Goal: Check status: Check status

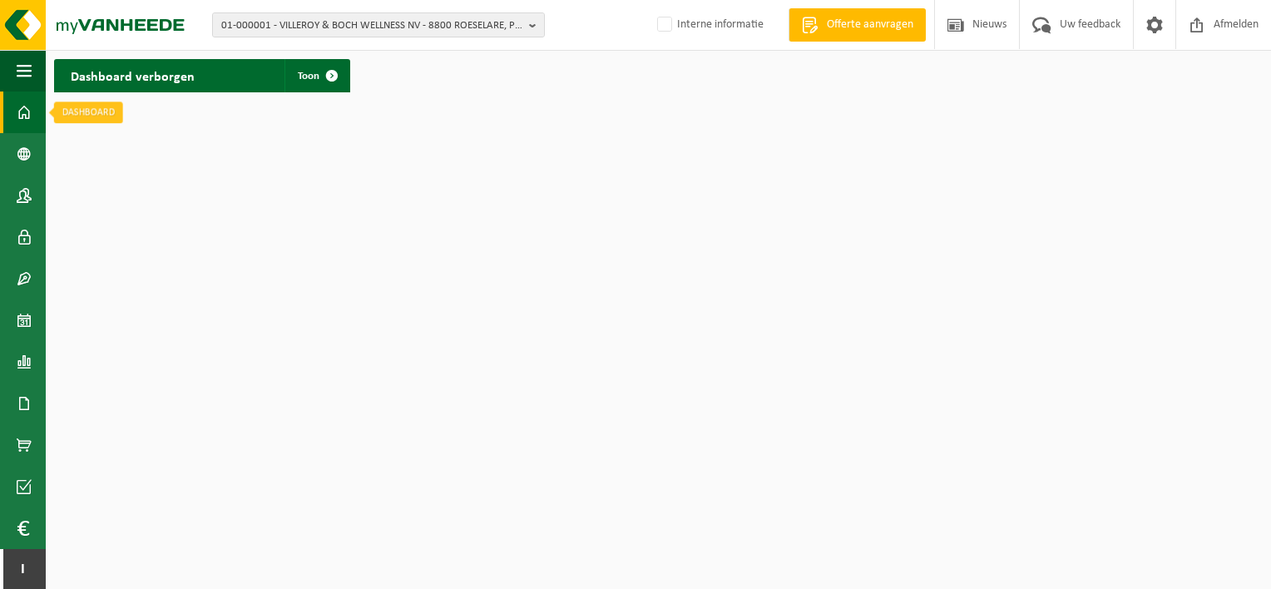
click at [20, 110] on span at bounding box center [24, 113] width 15 height 42
click at [230, 21] on span "01-000001 - VILLEROY & BOCH WELLNESS NV - 8800 ROESELARE, POPULIERSTRAAT 1" at bounding box center [371, 25] width 301 height 25
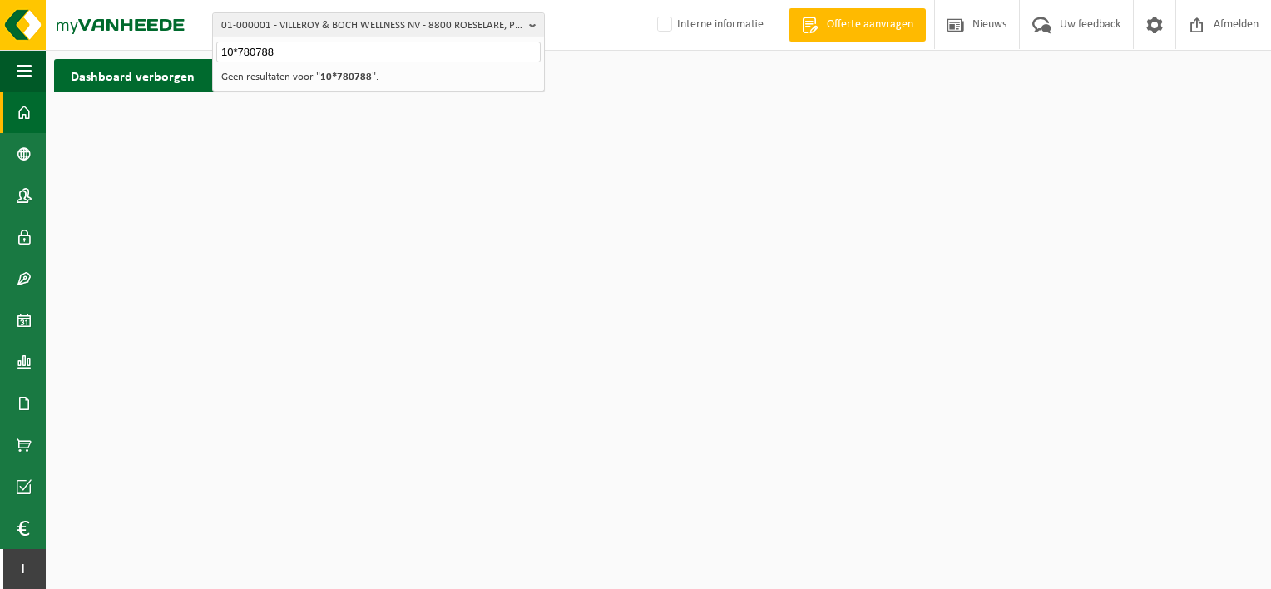
type input "10*780788"
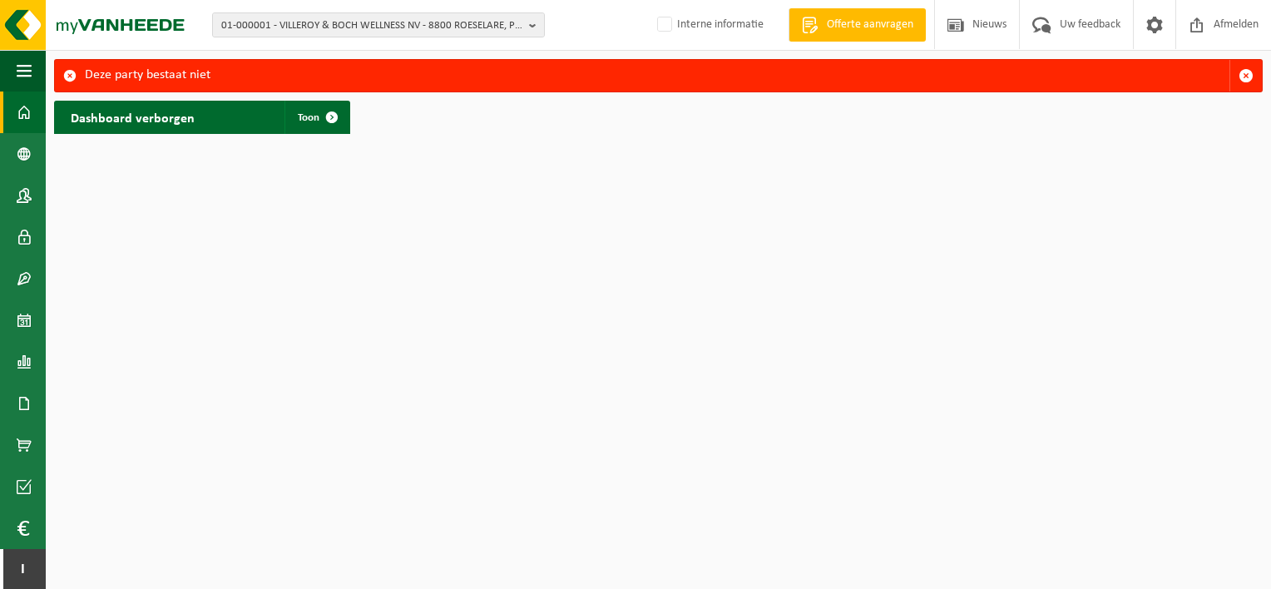
click at [172, 116] on h2 "Dashboard verborgen" at bounding box center [132, 117] width 157 height 32
click at [235, 30] on span "01-000001 - VILLEROY & BOCH WELLNESS NV - 8800 ROESELARE, POPULIERSTRAAT 1" at bounding box center [371, 25] width 301 height 25
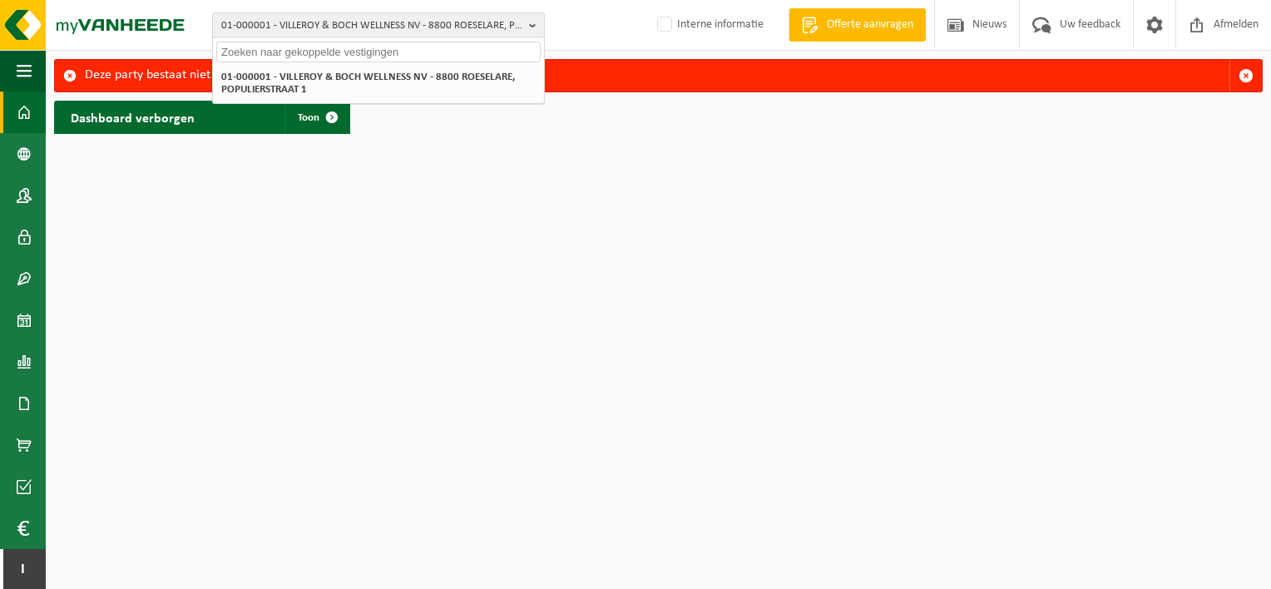
click at [240, 55] on input "text" at bounding box center [378, 52] width 324 height 21
click at [336, 51] on input "text" at bounding box center [378, 52] width 324 height 21
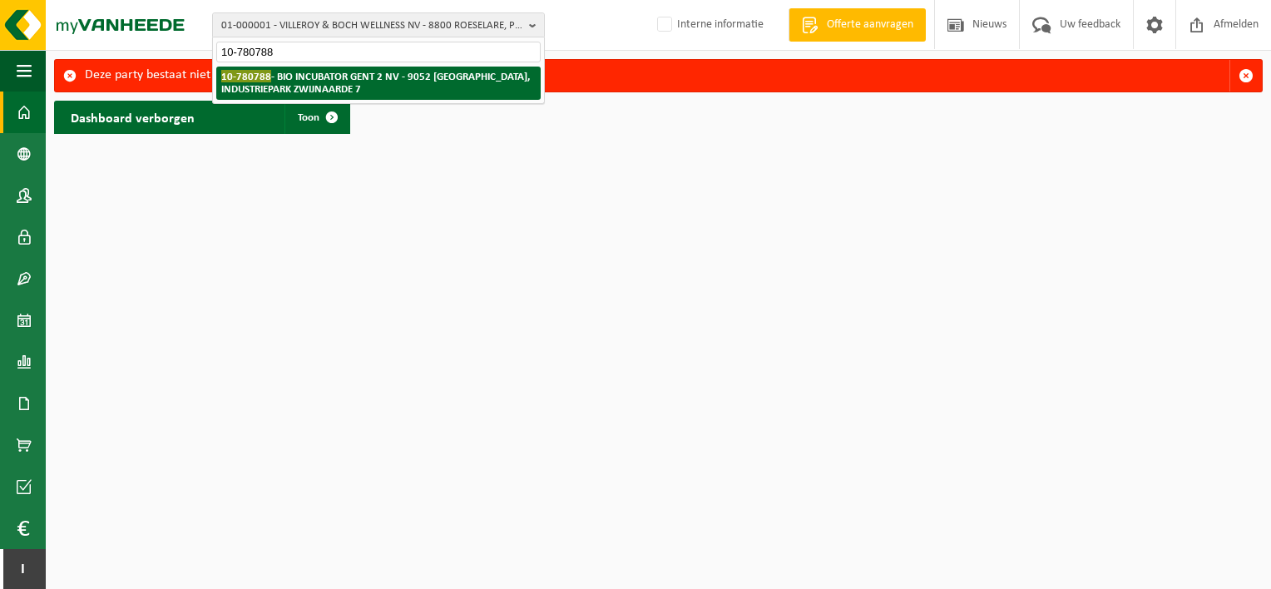
type input "10-780788"
click at [249, 91] on strong "10-780788 - BIO INCUBATOR [GEOGRAPHIC_DATA] 2 NV - 9052 ZWIJNAARDE, INDUSTRIEPA…" at bounding box center [375, 82] width 309 height 25
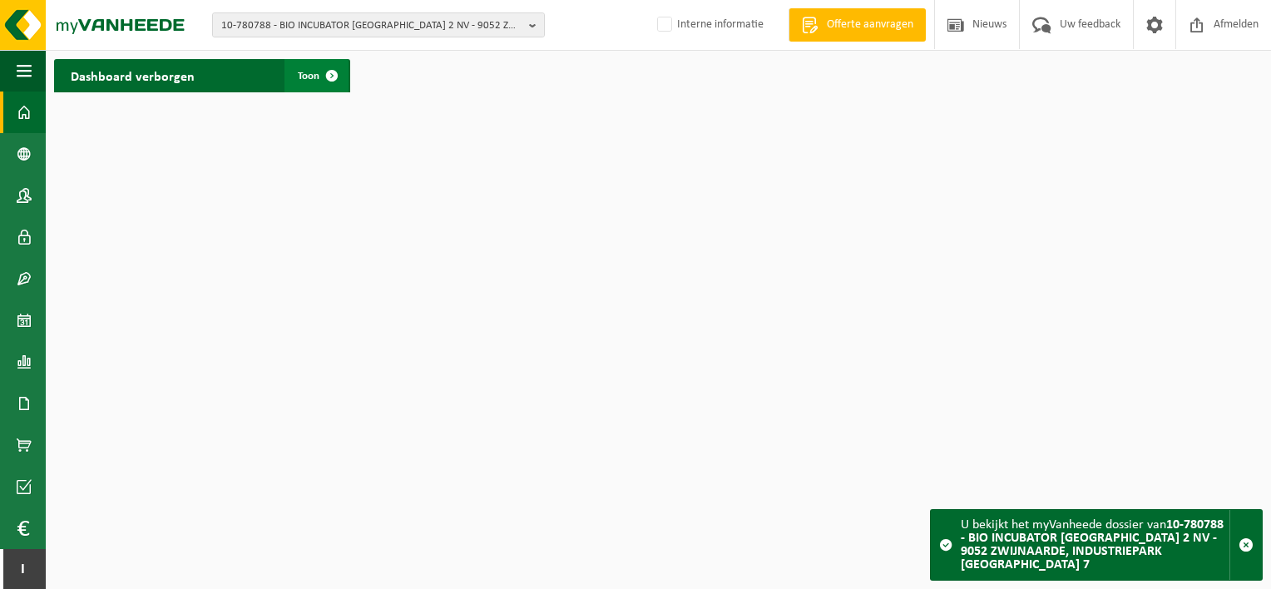
click at [335, 74] on span at bounding box center [331, 75] width 33 height 33
